Goal: Task Accomplishment & Management: Manage account settings

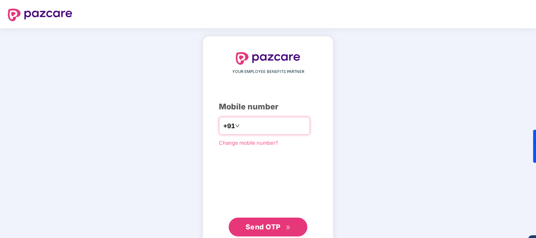
click at [241, 125] on input "number" at bounding box center [273, 126] width 64 height 13
type input "**********"
click at [263, 223] on span "Send OTP" at bounding box center [262, 227] width 35 height 8
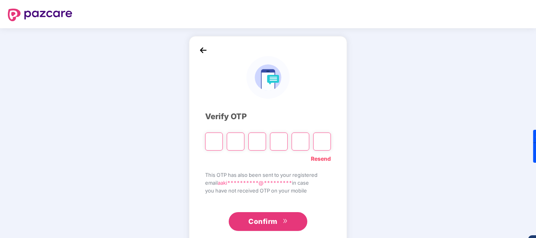
click at [210, 145] on input "Please enter verification code. Digit 1" at bounding box center [214, 142] width 18 height 18
type input "*"
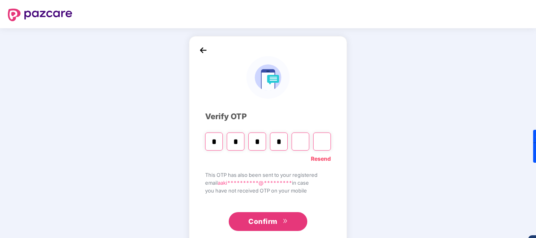
type input "*"
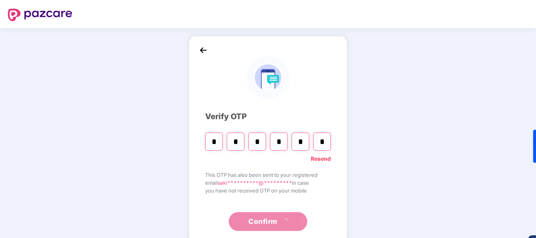
type input "*"
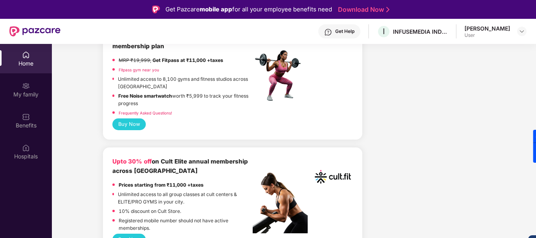
scroll to position [393, 0]
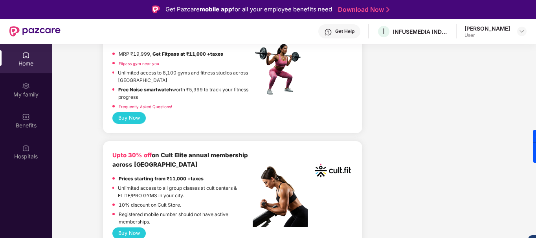
click at [490, 30] on div "[PERSON_NAME]" at bounding box center [487, 28] width 46 height 7
click at [521, 28] on div at bounding box center [521, 31] width 9 height 9
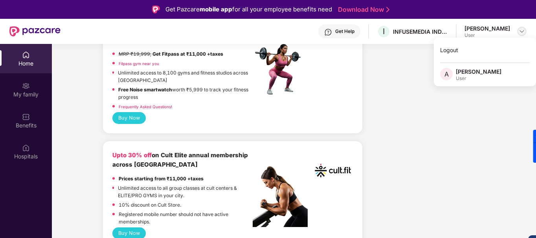
click at [520, 31] on img at bounding box center [521, 31] width 6 height 6
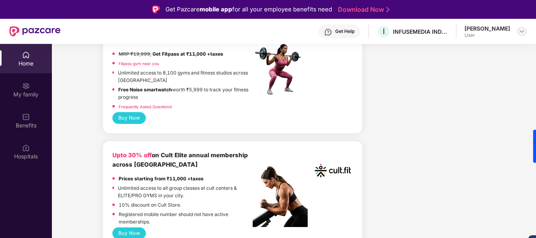
click at [520, 31] on img at bounding box center [521, 31] width 6 height 6
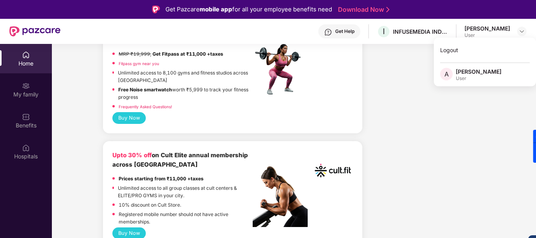
click at [463, 76] on div "User" at bounding box center [478, 78] width 46 height 6
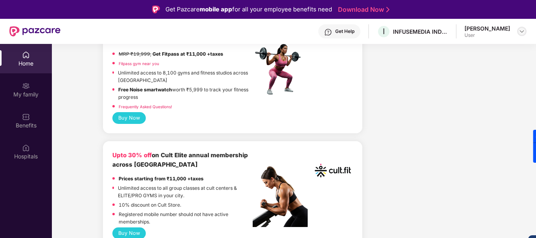
click at [523, 33] on img at bounding box center [521, 31] width 6 height 6
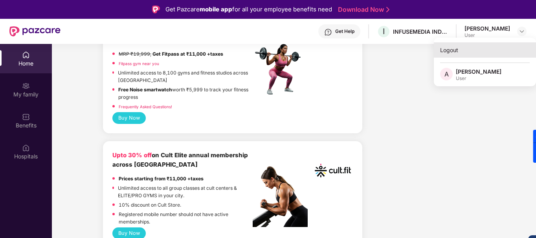
click at [439, 54] on div "Logout" at bounding box center [485, 49] width 102 height 15
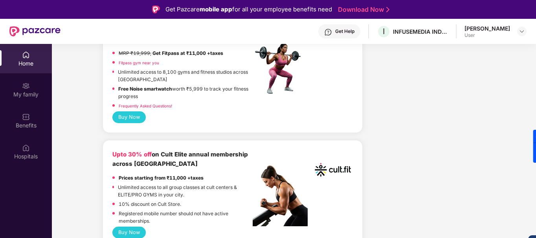
scroll to position [392, 0]
